Goal: Check status: Check status

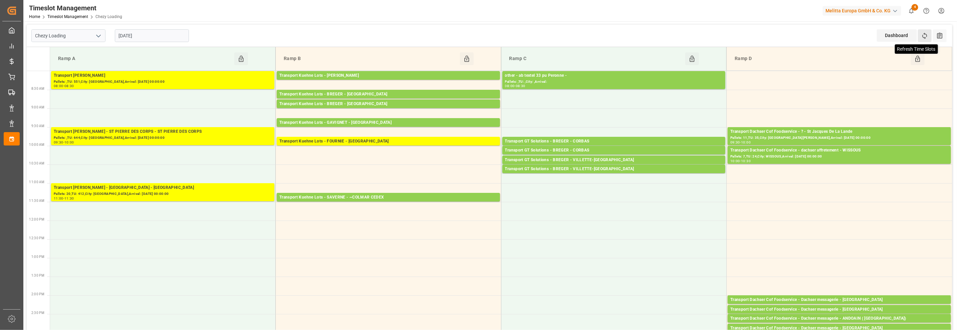
click at [924, 37] on icon at bounding box center [924, 35] width 7 height 7
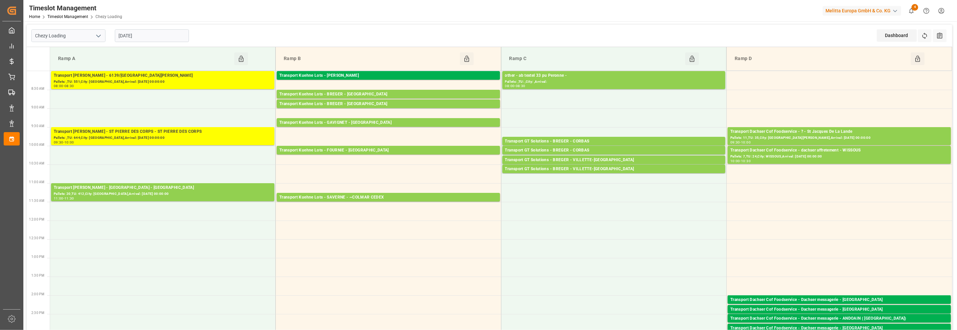
click at [140, 40] on input "[DATE]" at bounding box center [152, 35] width 74 height 13
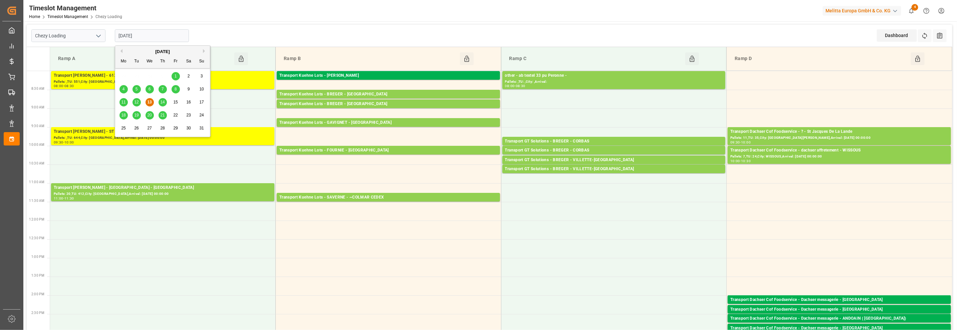
click at [163, 104] on span "14" at bounding box center [162, 102] width 4 height 5
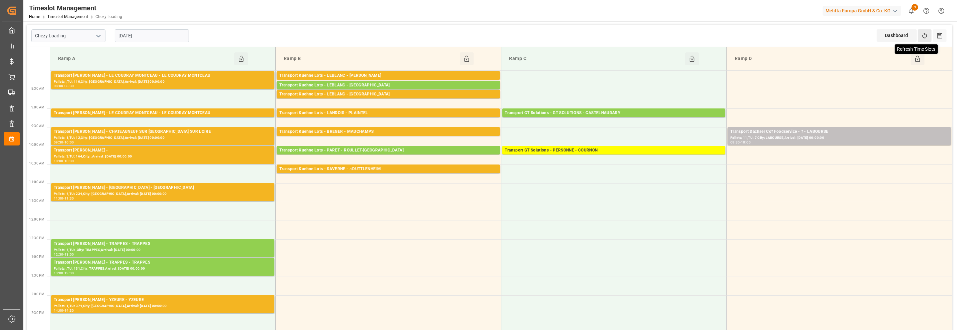
click at [925, 35] on icon at bounding box center [924, 35] width 7 height 7
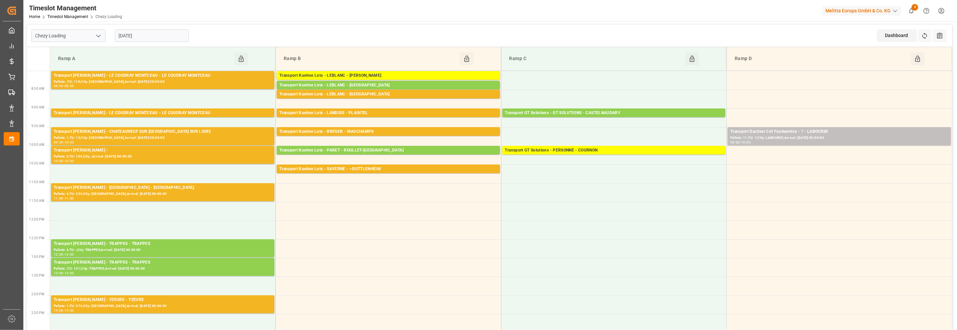
click at [126, 35] on input "[DATE]" at bounding box center [152, 35] width 74 height 13
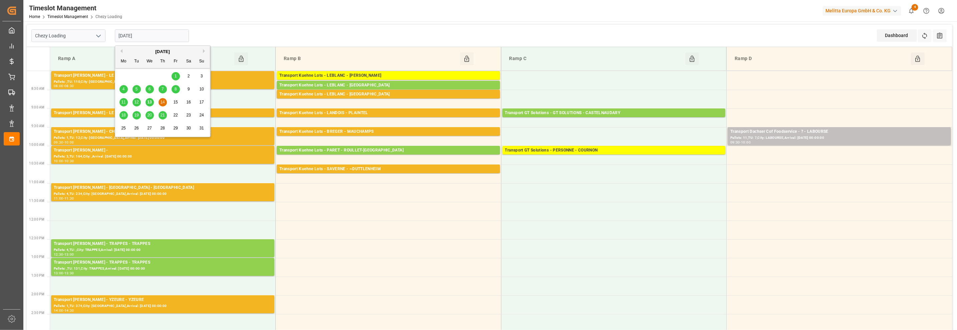
click at [150, 102] on span "13" at bounding box center [149, 102] width 4 height 5
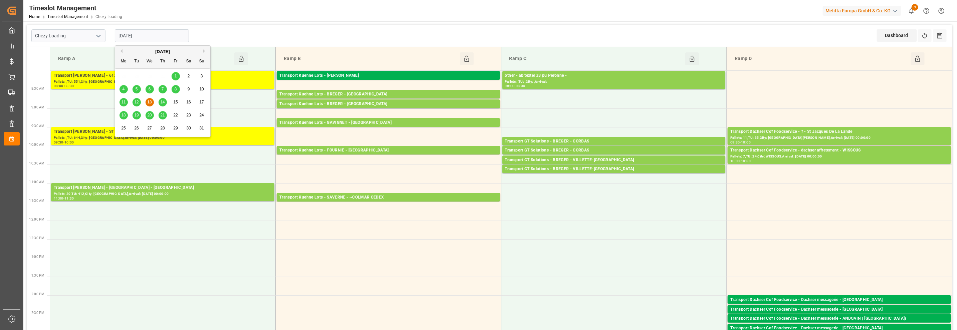
click at [157, 41] on input "[DATE]" at bounding box center [152, 35] width 74 height 13
click at [162, 102] on span "14" at bounding box center [162, 102] width 4 height 5
type input "[DATE]"
